Goal: Task Accomplishment & Management: Manage account settings

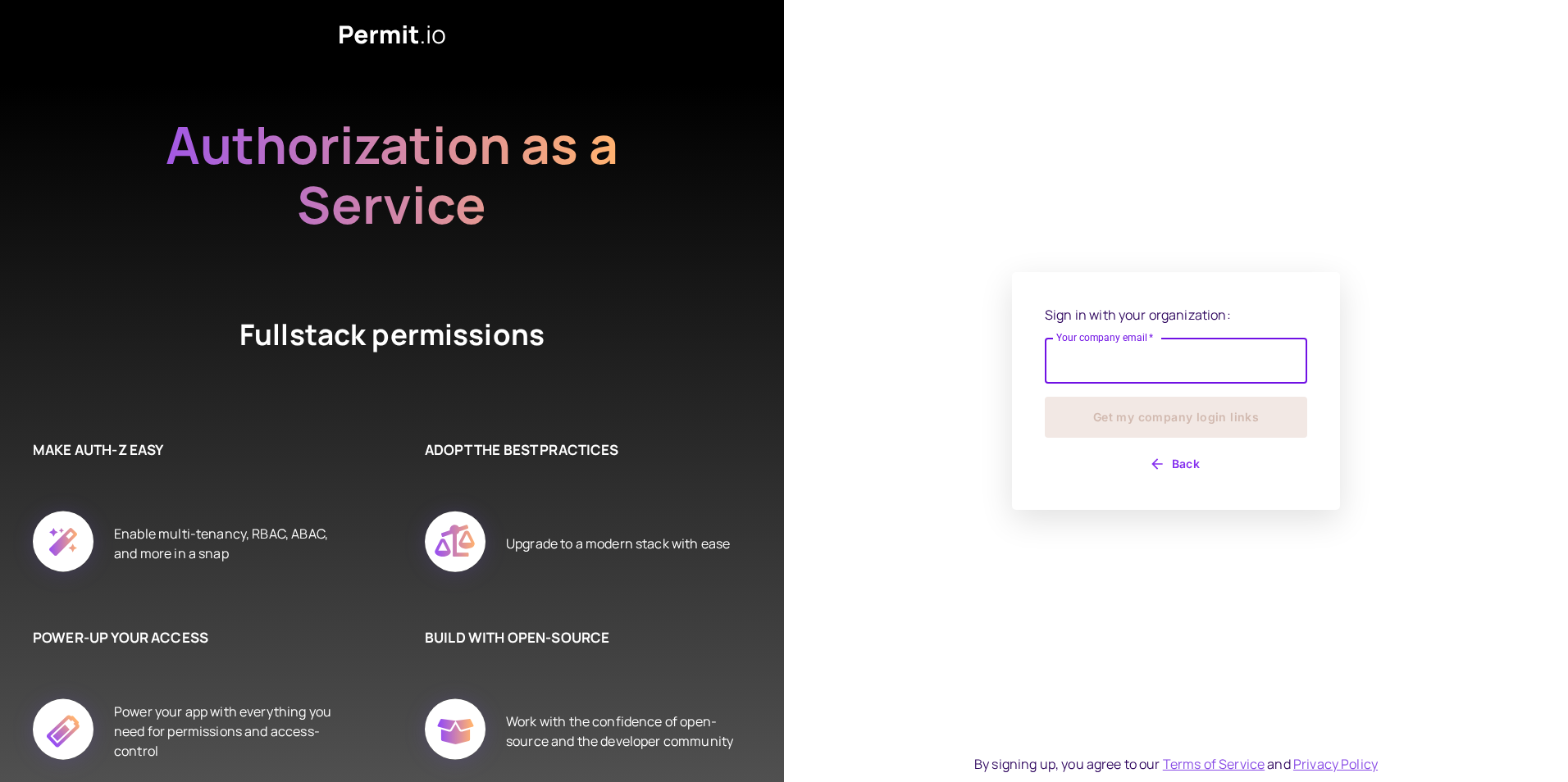
click at [1180, 371] on input "Your company email   *" at bounding box center [1175, 361] width 262 height 46
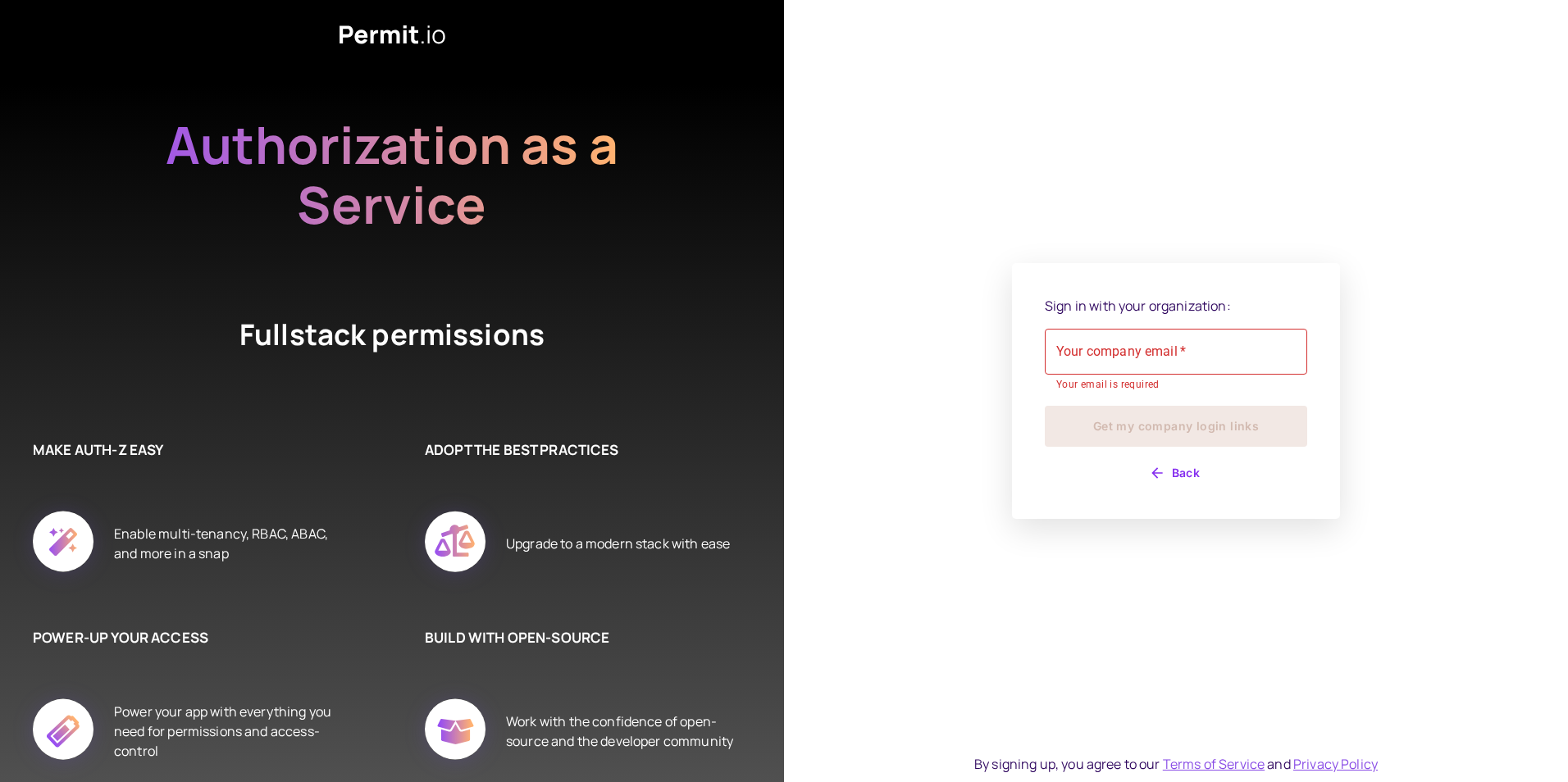
click at [1345, 534] on div "Sign in with your organization: Your company email   * Your company email   * Y…" at bounding box center [1176, 391] width 784 height 782
click at [1140, 347] on input "Your company email   *" at bounding box center [1175, 352] width 262 height 46
type input "**********"
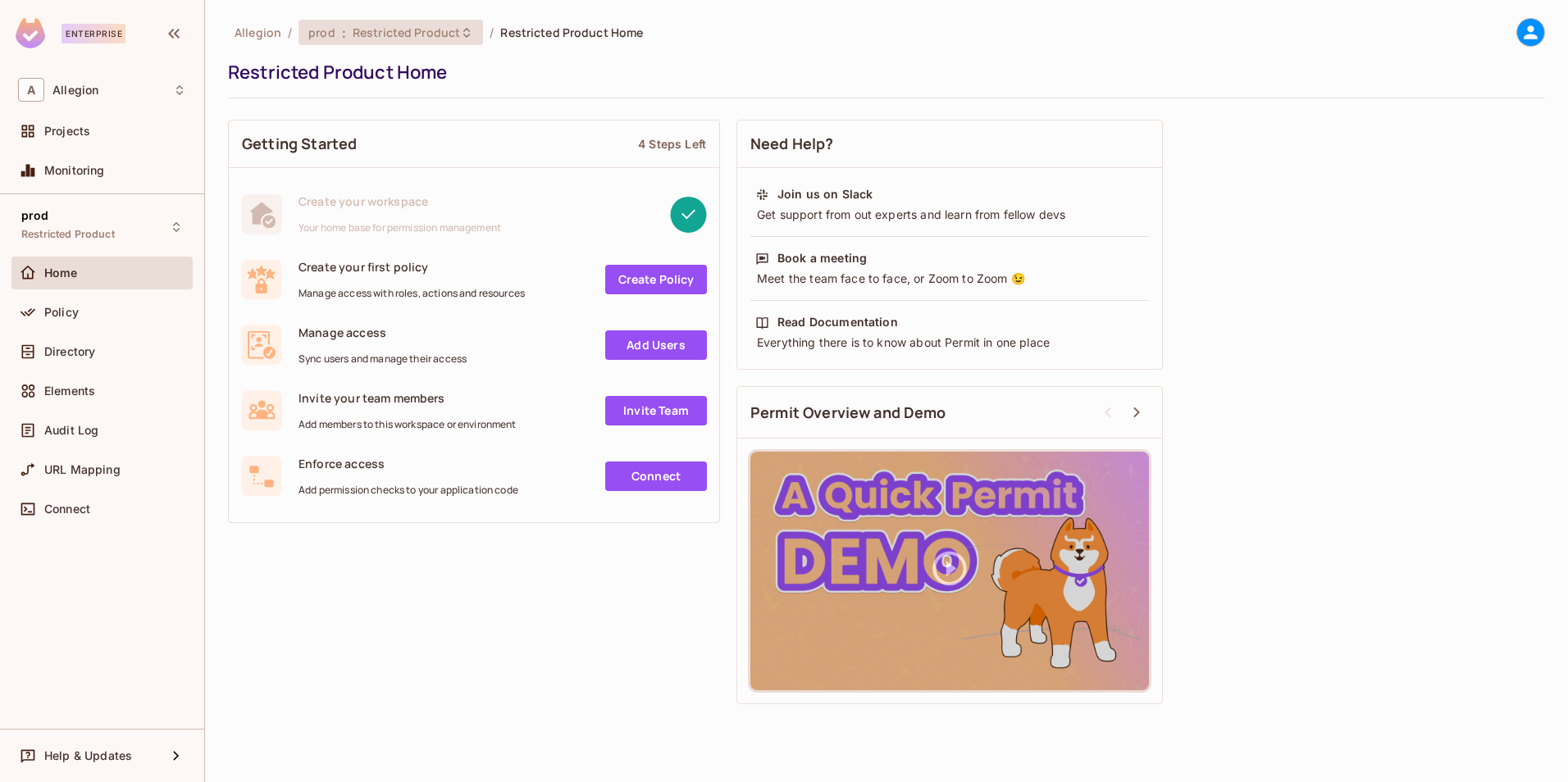
click at [472, 22] on div "prod : Restricted Product" at bounding box center [391, 32] width 185 height 26
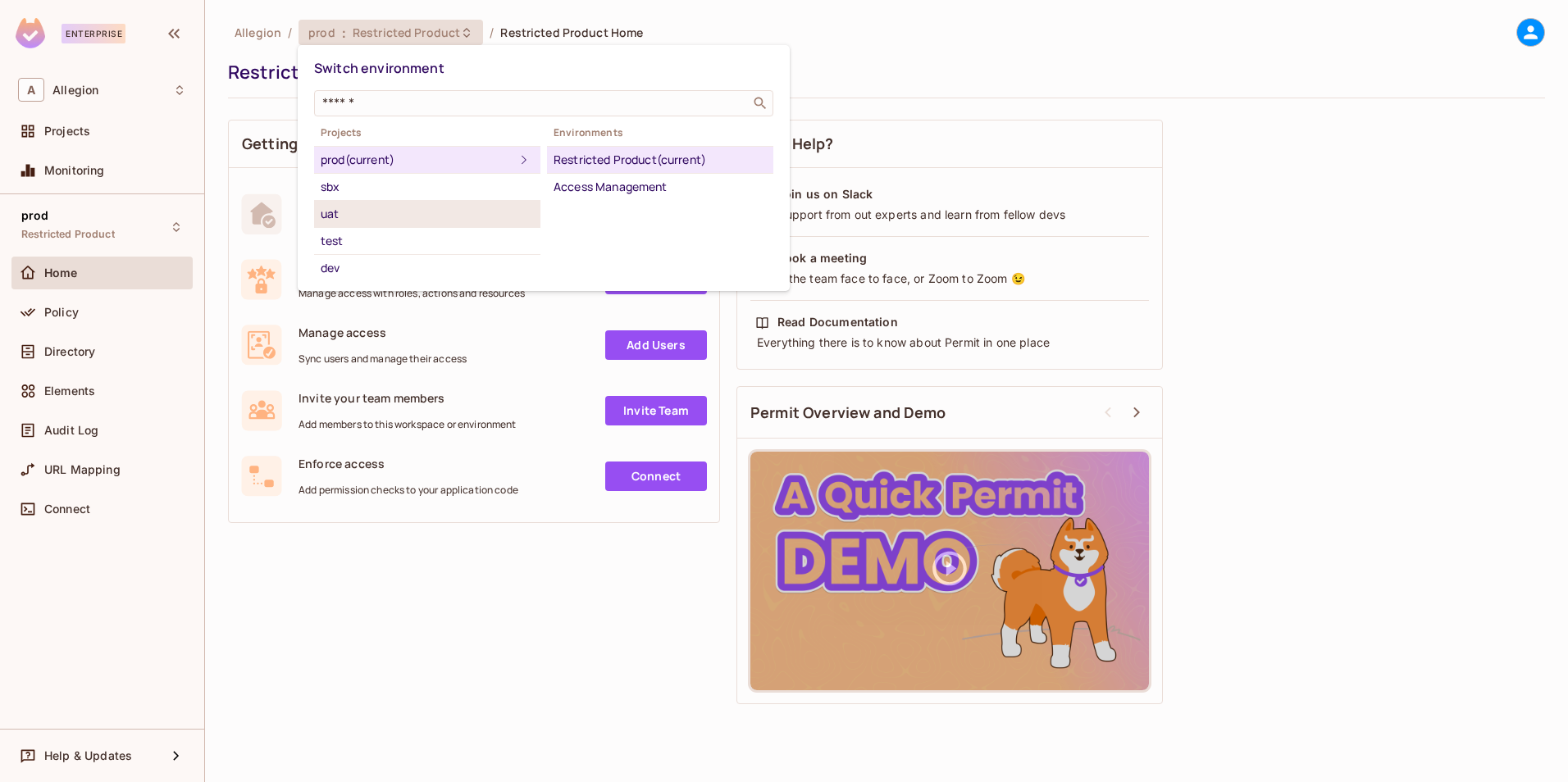
click at [362, 216] on div "uat" at bounding box center [428, 214] width 213 height 20
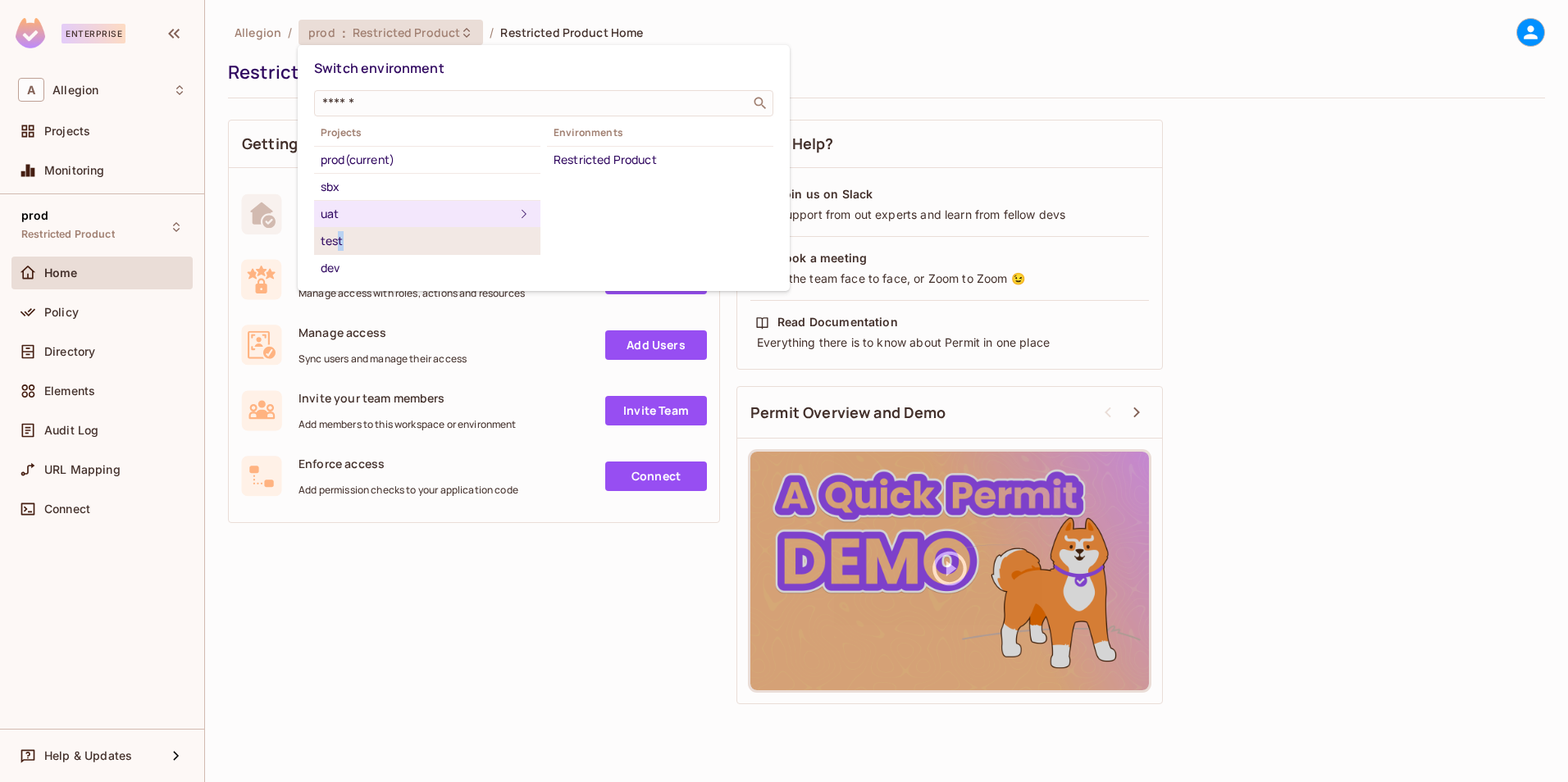
click at [340, 238] on div "test" at bounding box center [428, 241] width 213 height 20
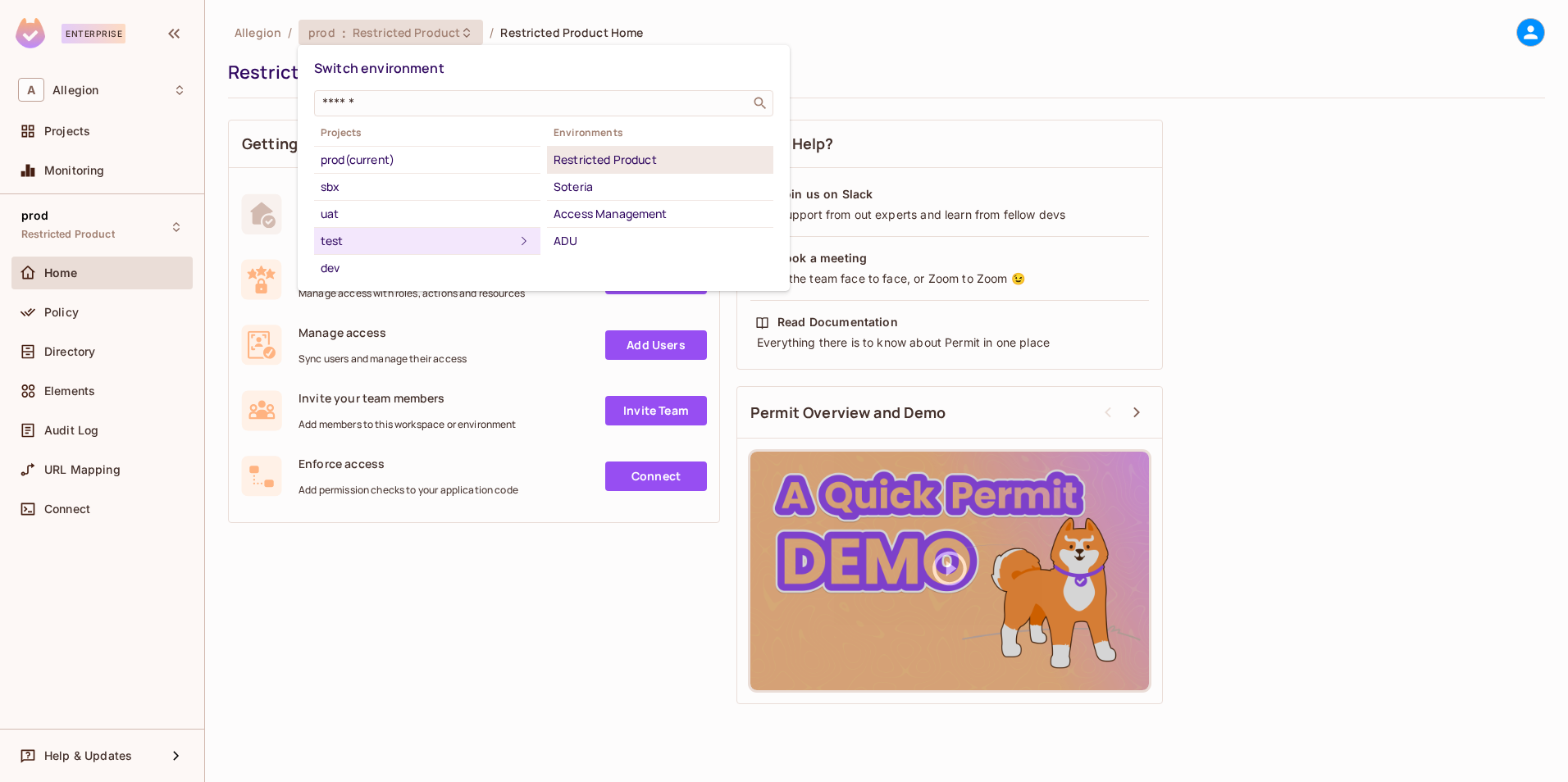
click at [619, 165] on div "Restricted Product" at bounding box center [660, 160] width 213 height 20
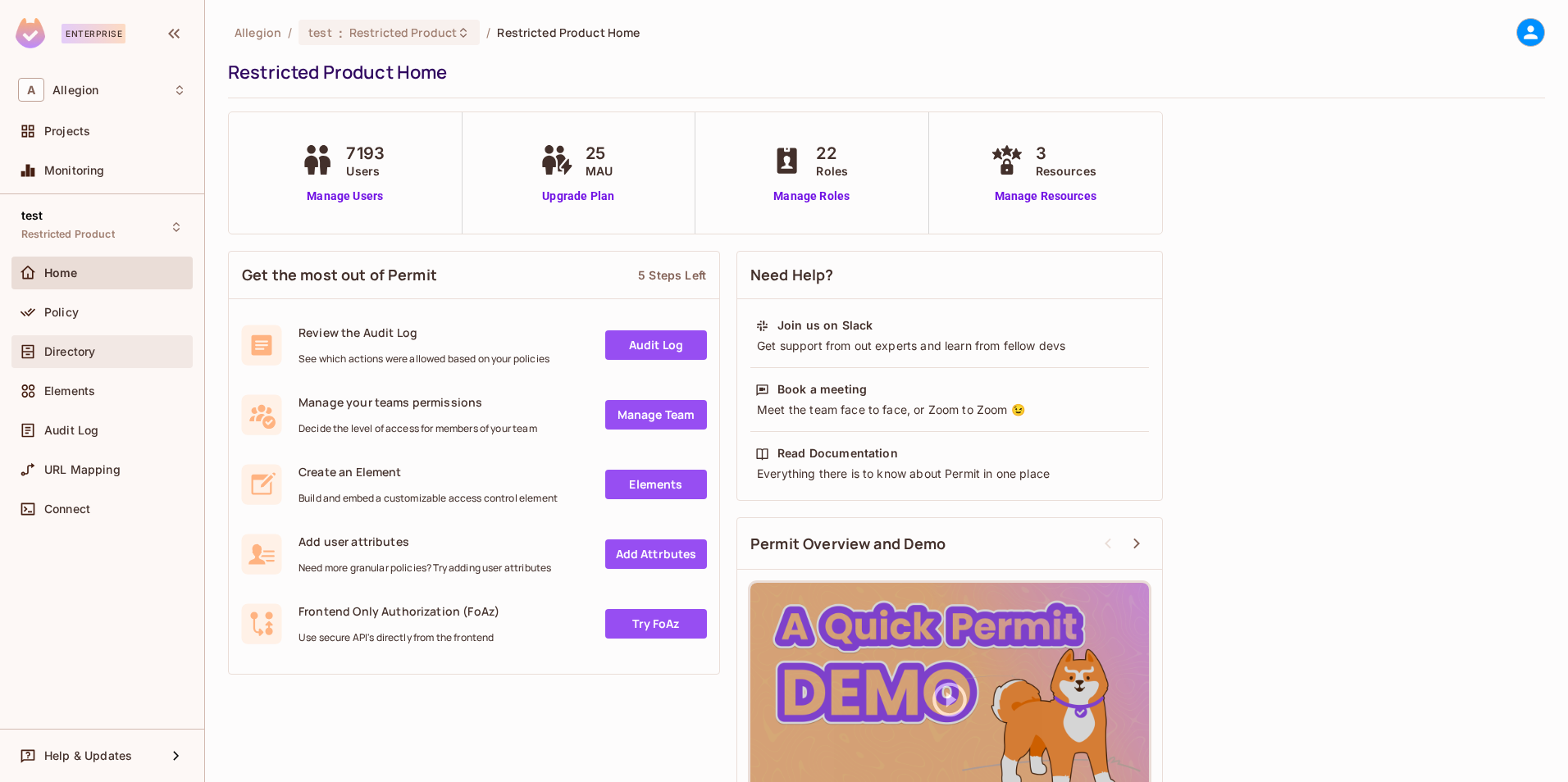
click at [98, 356] on div "Directory" at bounding box center [116, 351] width 142 height 13
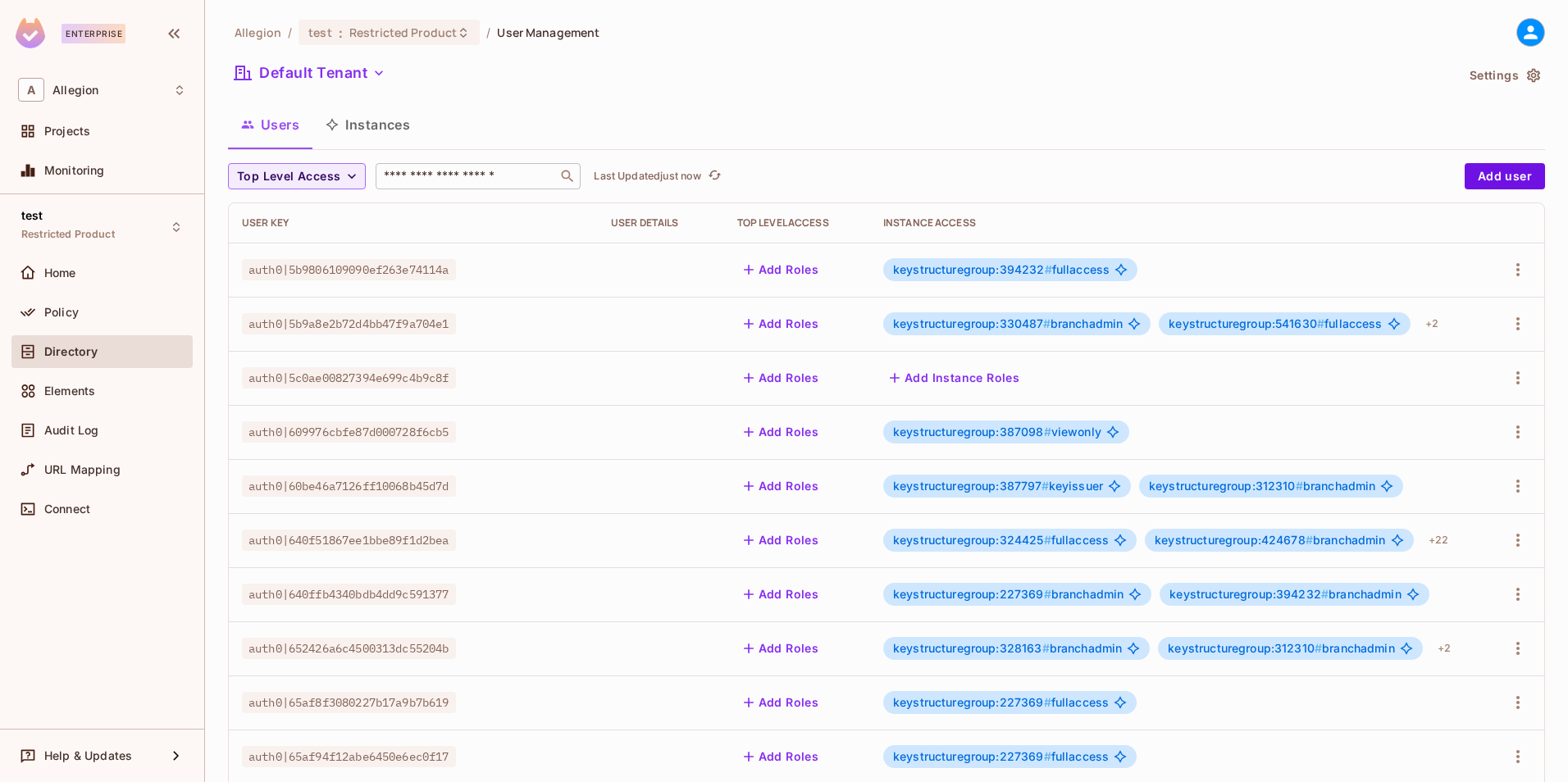
click at [429, 178] on input "text" at bounding box center [467, 176] width 172 height 16
click at [398, 166] on div "​" at bounding box center [477, 177] width 205 height 27
paste input "**********"
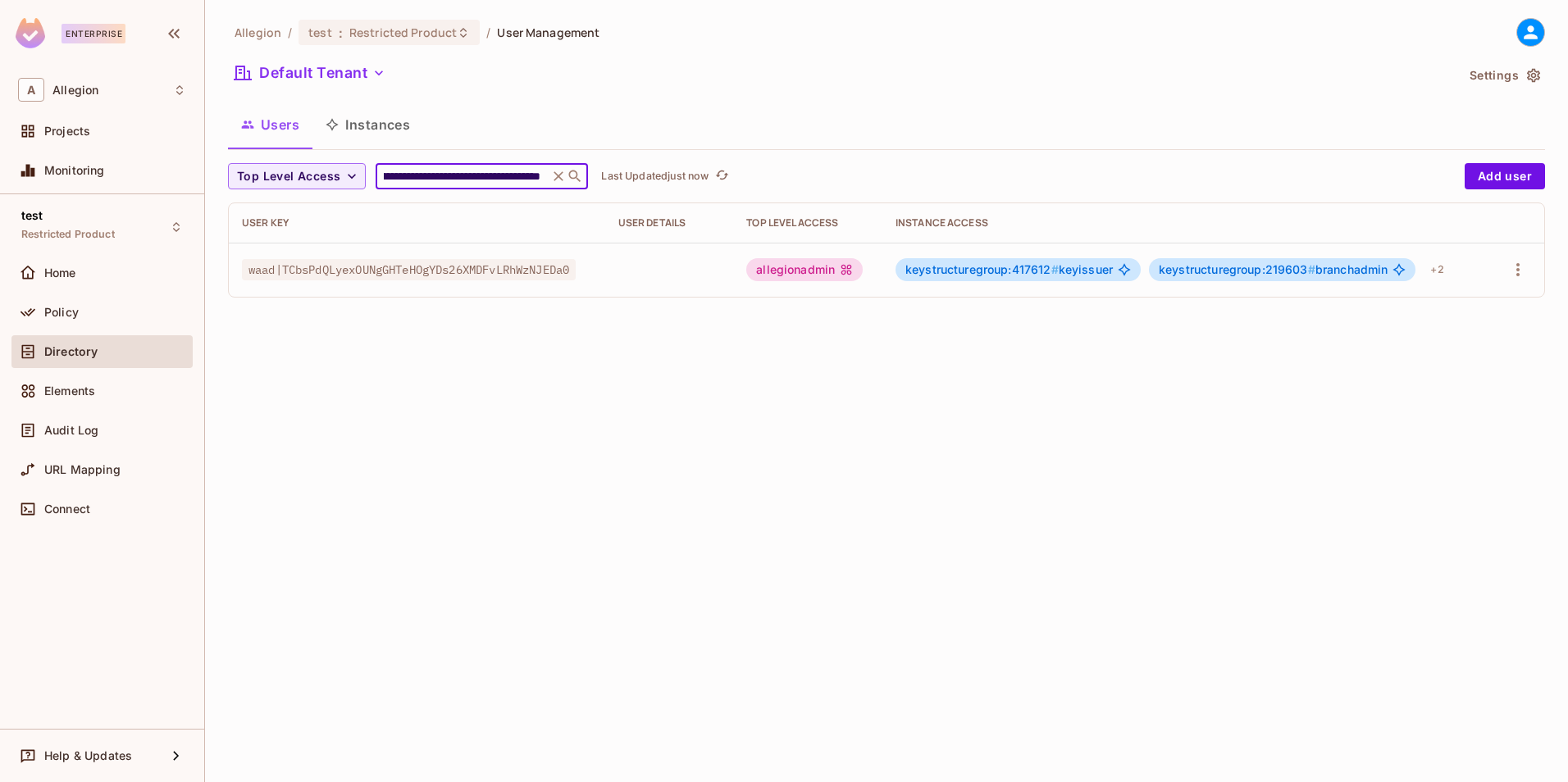
type input "**********"
click at [833, 273] on div "allegionadmin" at bounding box center [804, 270] width 116 height 23
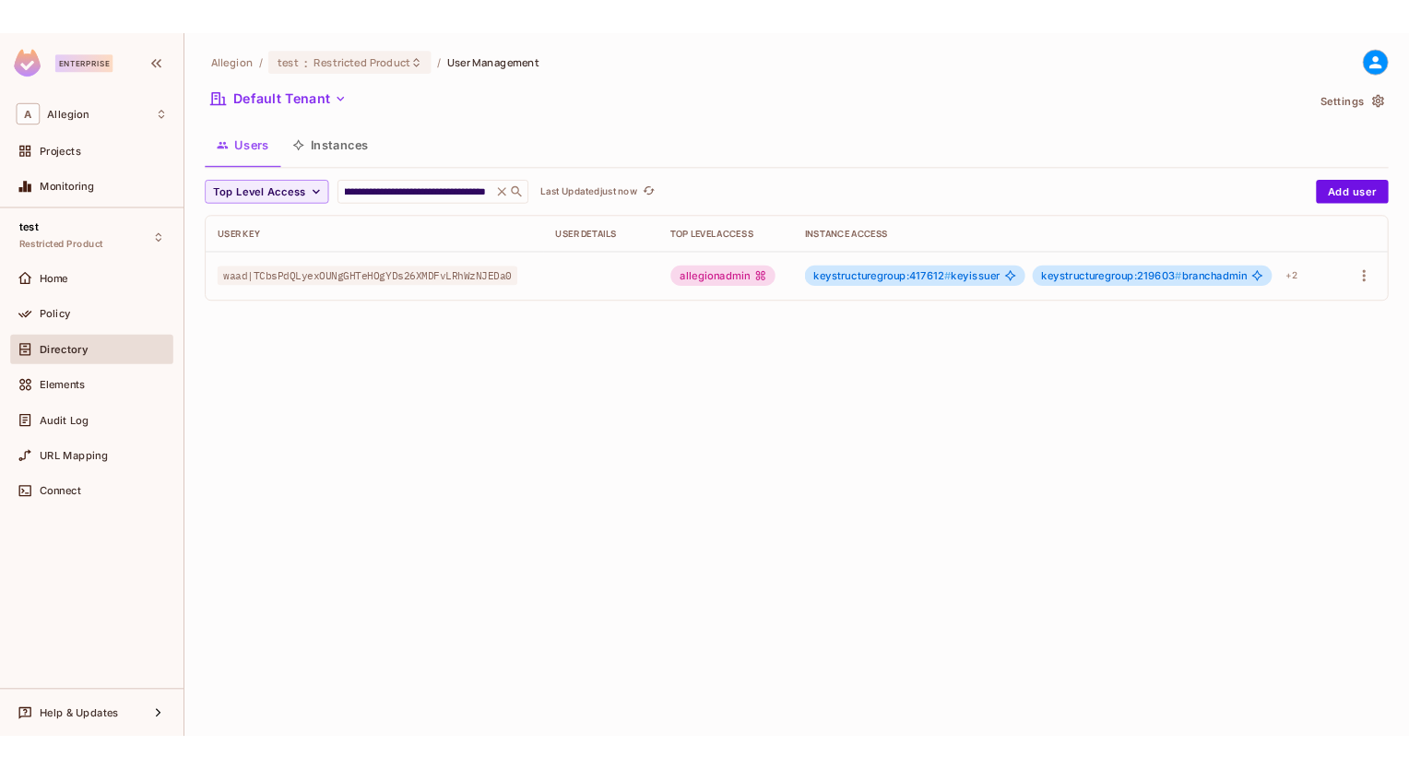
scroll to position [0, 0]
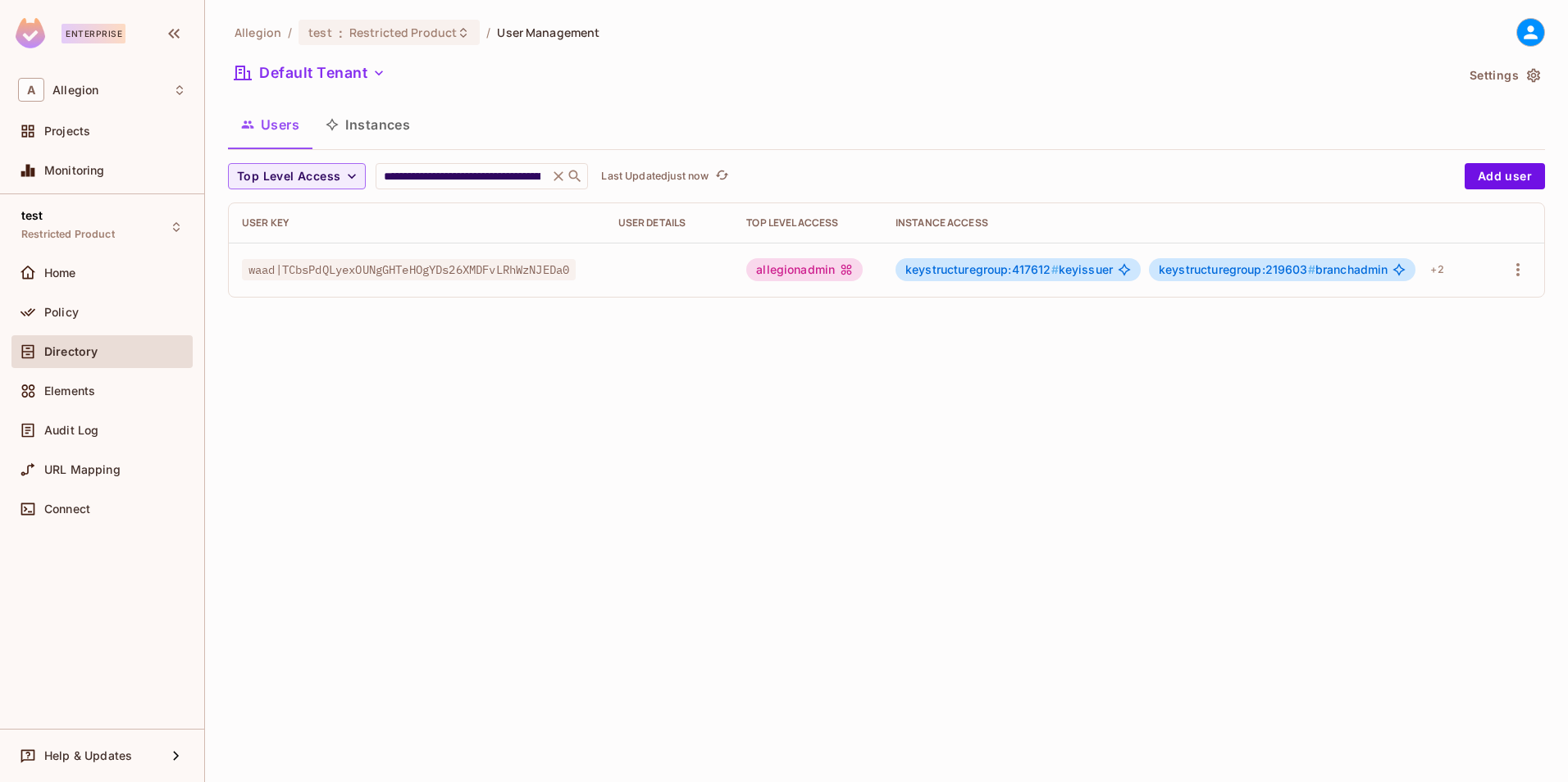
click at [516, 274] on span "waad|TCbsPdQLyexOUNgGHTeHOgYDs26XMDFvLRhWzNJEDa0" at bounding box center [408, 269] width 333 height 21
click at [1521, 270] on icon "button" at bounding box center [1517, 269] width 20 height 20
click at [1429, 305] on div "Edit" at bounding box center [1431, 307] width 22 height 16
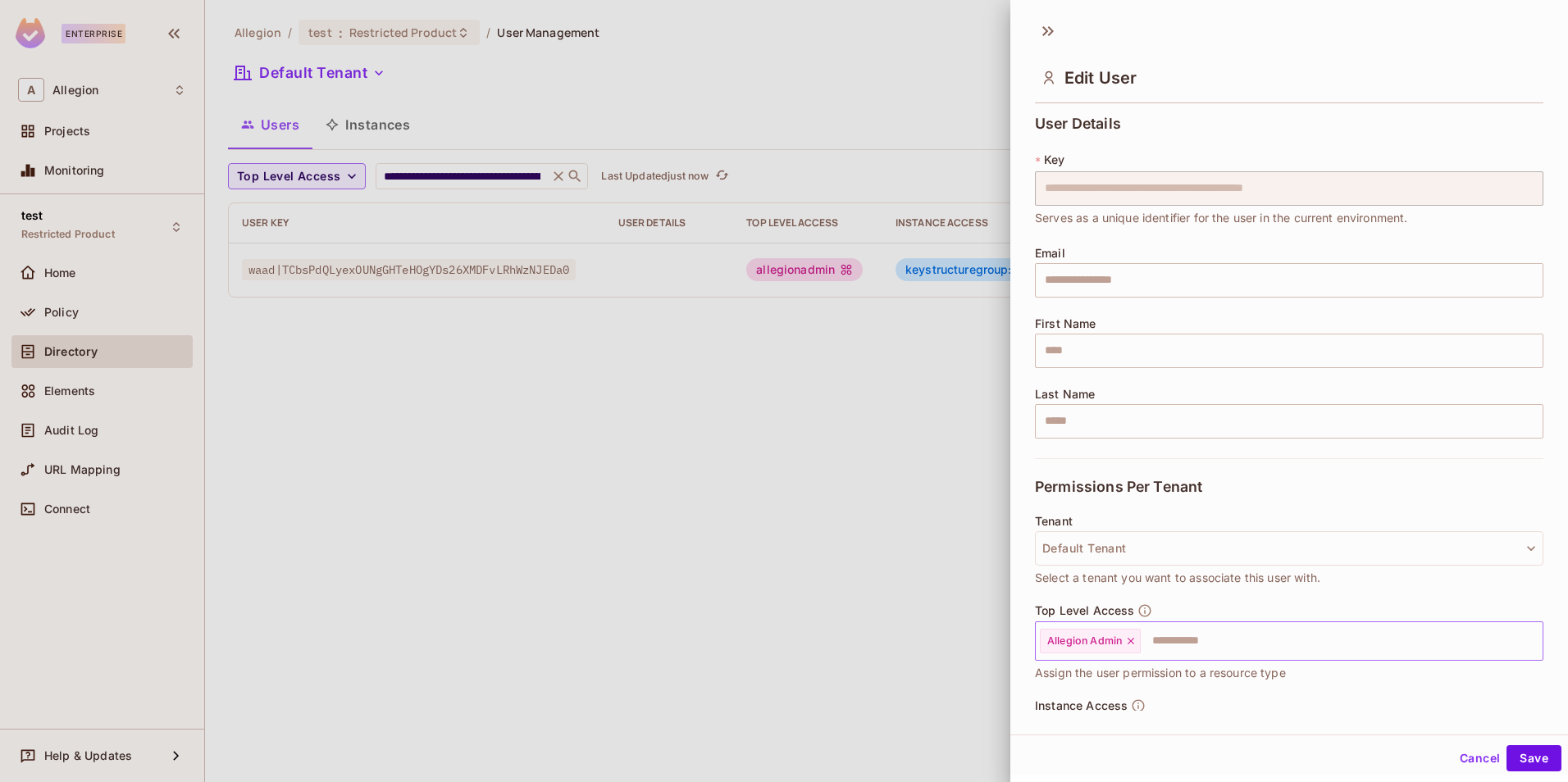
click at [1132, 642] on icon at bounding box center [1130, 641] width 6 height 6
click at [1515, 754] on button "Save" at bounding box center [1533, 758] width 55 height 27
